Goal: Task Accomplishment & Management: Manage account settings

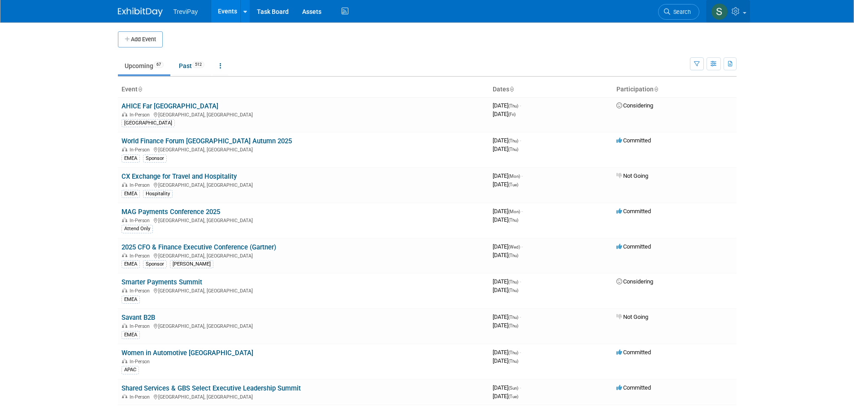
click at [745, 9] on link at bounding box center [728, 11] width 44 height 22
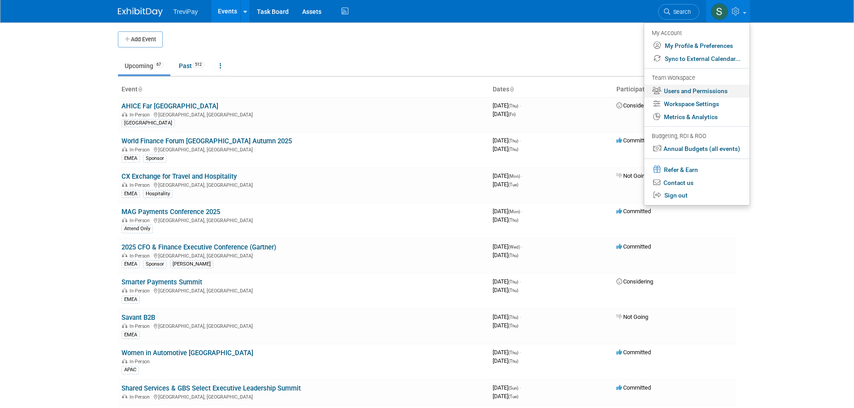
click at [698, 89] on link "Users and Permissions" at bounding box center [696, 91] width 105 height 13
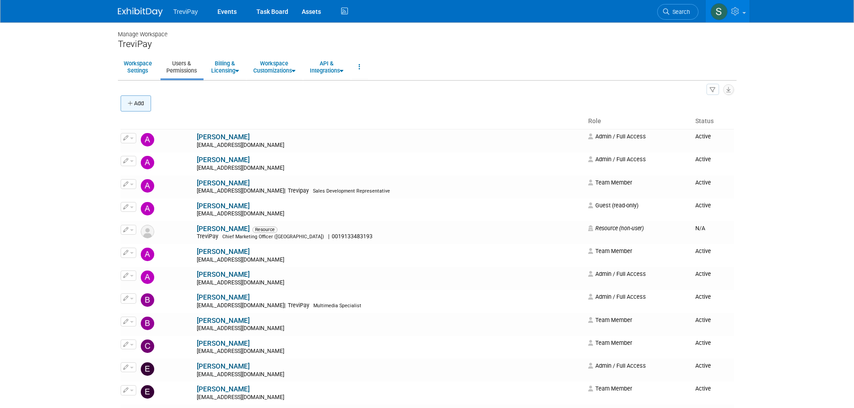
click at [144, 101] on button "Add" at bounding box center [136, 103] width 30 height 16
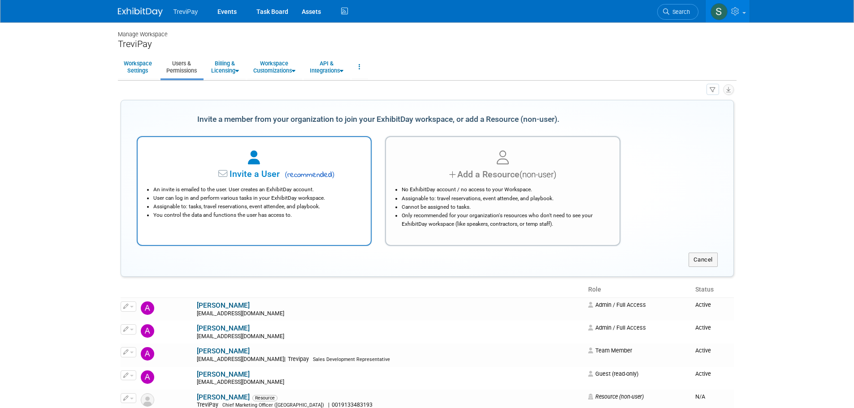
click at [313, 143] on div "Invite a User ( recommended ) An invite is emailed to the user. User creates an…" at bounding box center [254, 191] width 235 height 110
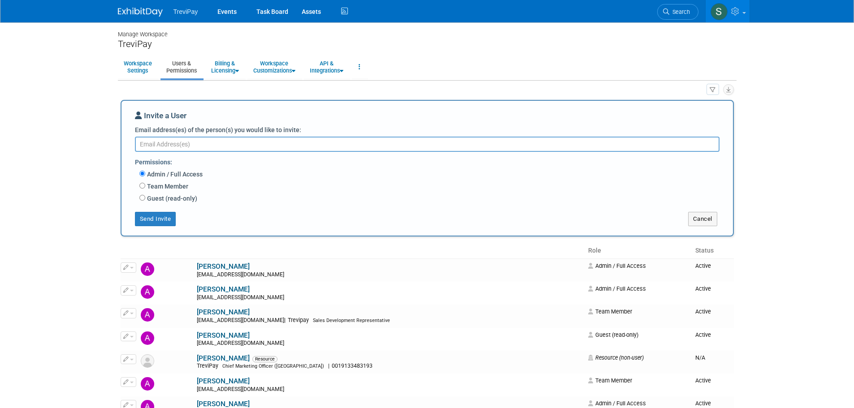
paste textarea "jguzman@trevipay.com"
type textarea "jguzman@trevipay.com"
click at [182, 185] on label "Team Member" at bounding box center [166, 186] width 43 height 9
click at [145, 185] on input "Team Member" at bounding box center [142, 186] width 6 height 6
radio input "true"
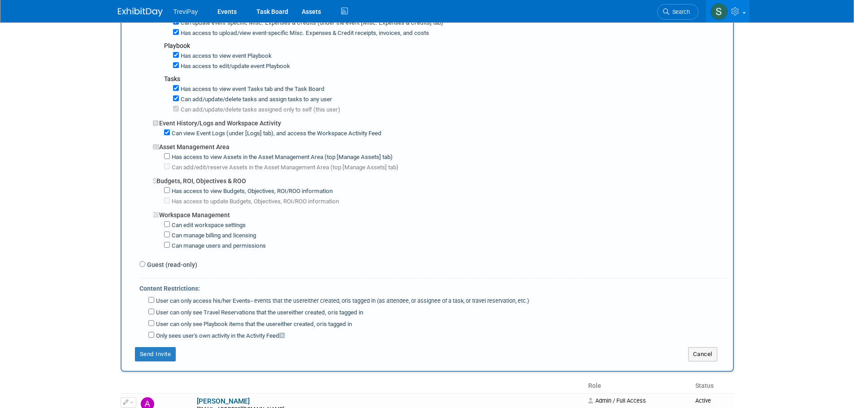
scroll to position [538, 0]
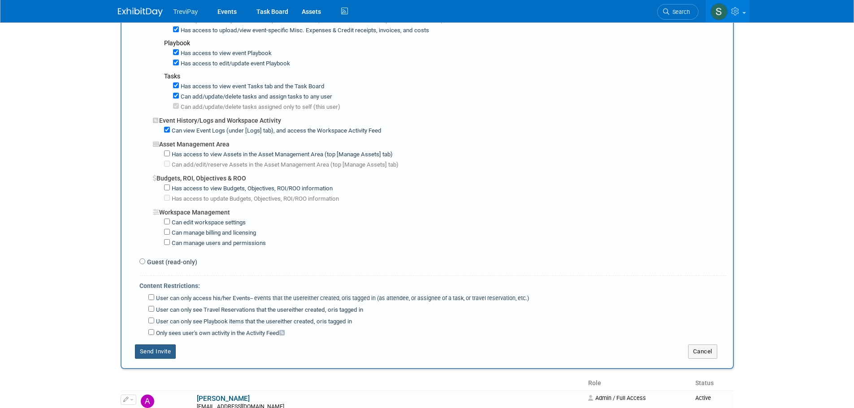
click at [170, 353] on button "Send Invite" at bounding box center [155, 352] width 41 height 14
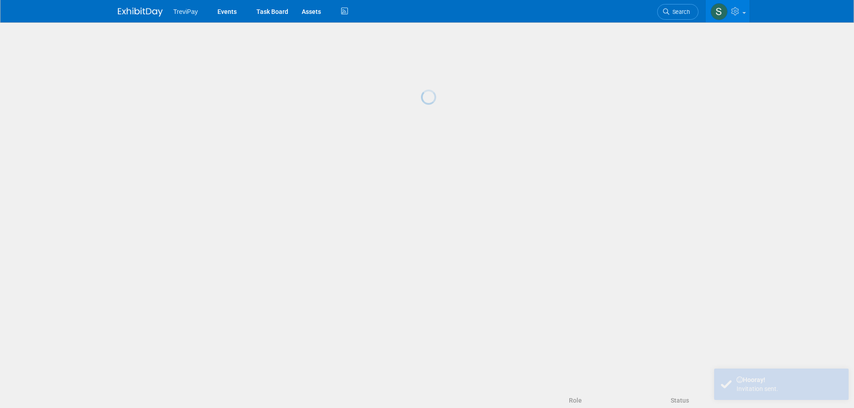
scroll to position [0, 0]
